Goal: Transaction & Acquisition: Purchase product/service

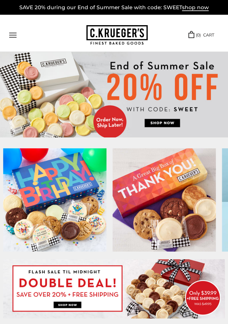
click at [17, 37] on button "Open navigation" at bounding box center [12, 35] width 7 height 5
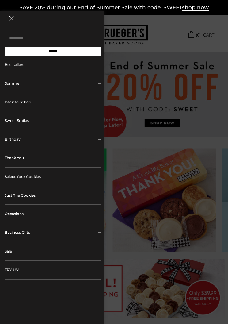
click at [64, 40] on input "Search..." at bounding box center [53, 38] width 97 height 13
type input "**********"
click at [53, 53] on input "******" at bounding box center [53, 51] width 97 height 8
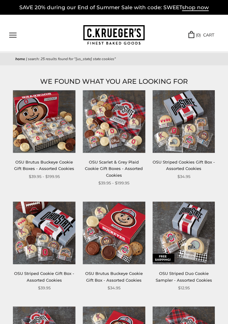
click at [52, 161] on link "OSU Brutus Buckeye Cookie Gift Boxes - Assorted Cookies" at bounding box center [44, 165] width 60 height 11
click at [123, 141] on img at bounding box center [114, 121] width 63 height 63
click at [201, 128] on img at bounding box center [184, 121] width 63 height 63
click at [49, 244] on img at bounding box center [44, 233] width 63 height 63
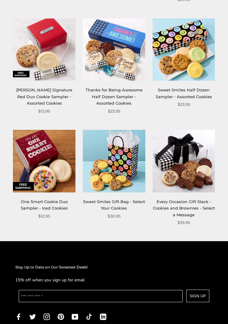
scroll to position [735, 0]
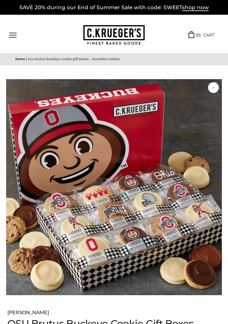
click at [196, 174] on img at bounding box center [114, 187] width 216 height 216
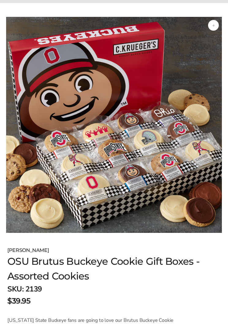
scroll to position [58, 0]
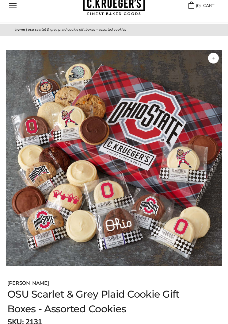
scroll to position [28, 0]
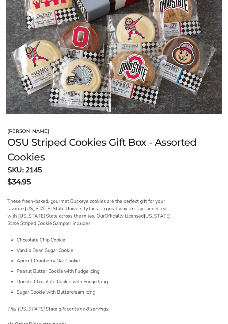
scroll to position [181, 0]
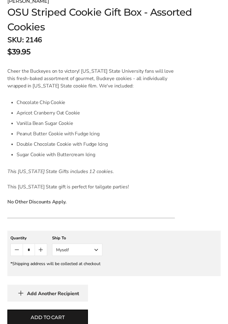
scroll to position [311, 0]
